Goal: Transaction & Acquisition: Purchase product/service

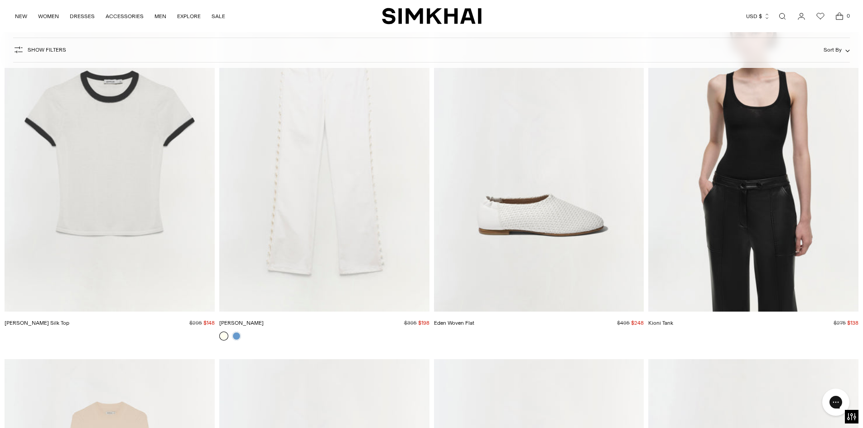
scroll to position [5212, 0]
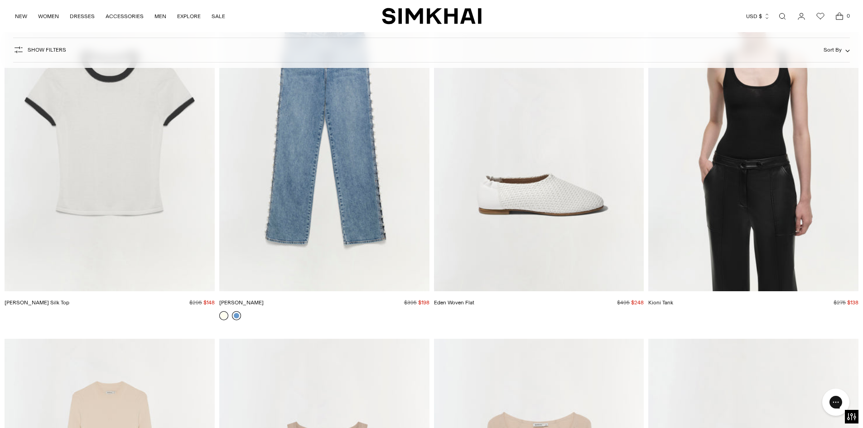
click at [238, 315] on link at bounding box center [236, 315] width 9 height 9
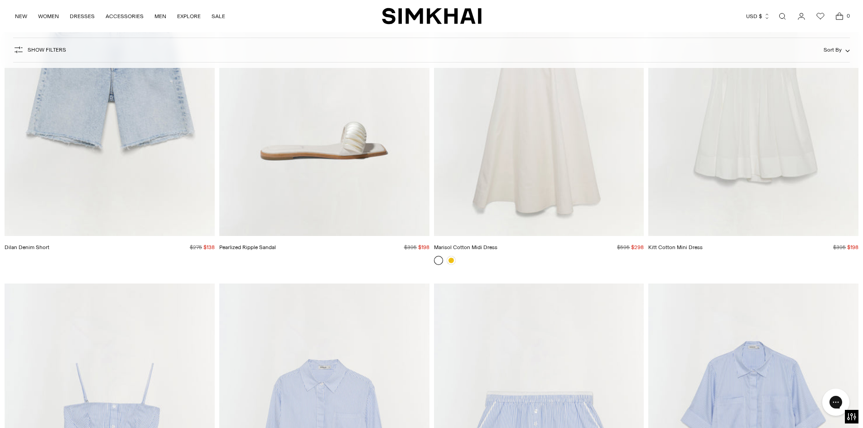
scroll to position [6390, 0]
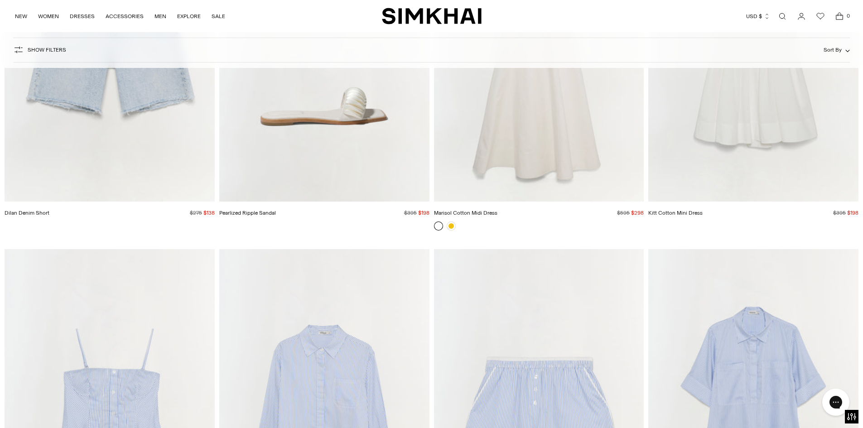
click at [0, 0] on img "Pearlized Ripple Sandal" at bounding box center [0, 0] width 0 height 0
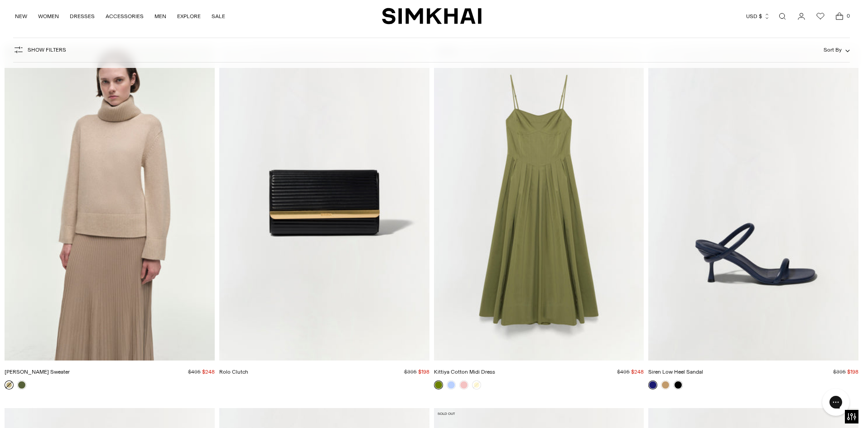
scroll to position [13097, 0]
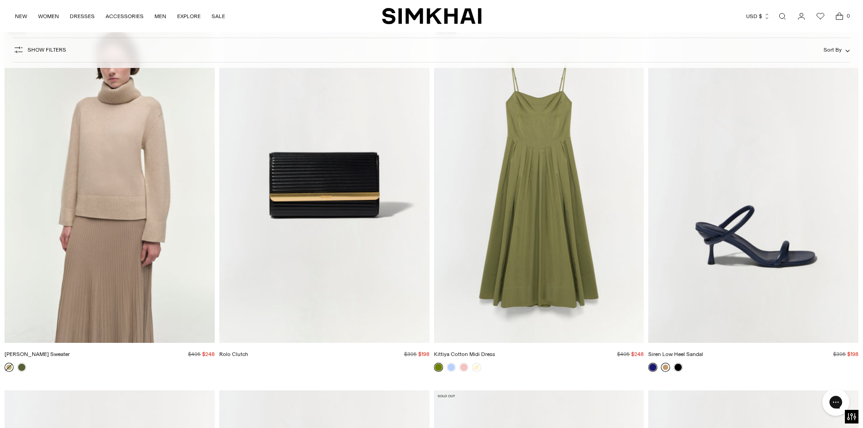
click at [665, 368] on link at bounding box center [665, 367] width 9 height 9
click at [677, 367] on link at bounding box center [678, 367] width 9 height 9
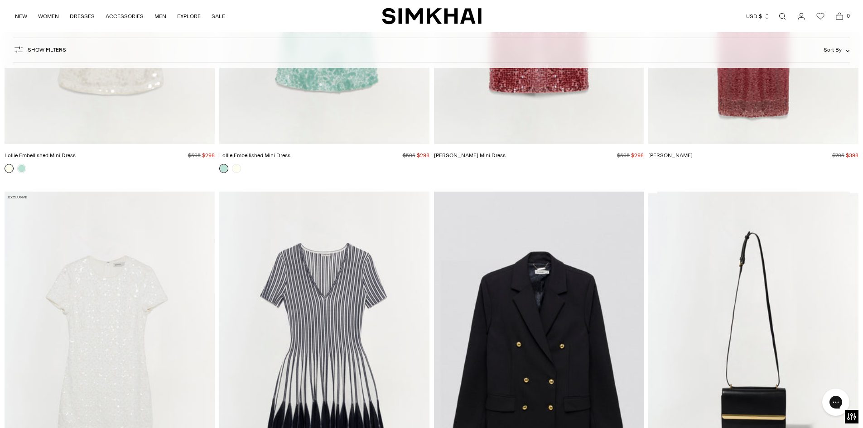
scroll to position [0, 0]
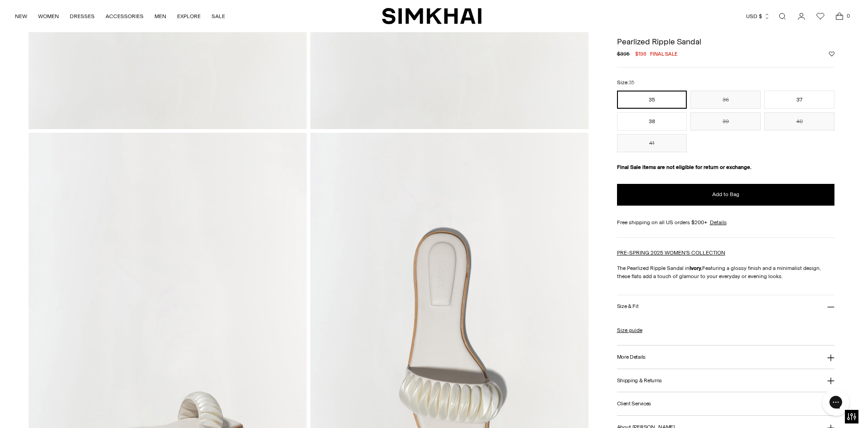
scroll to position [174, 0]
